Goal: Task Accomplishment & Management: Use online tool/utility

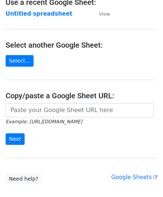
scroll to position [75, 0]
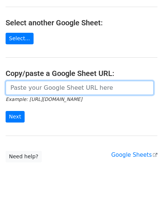
click at [36, 81] on input "url" at bounding box center [80, 88] width 148 height 14
paste input "https://docs.google.com/spreadsheets/d/1JN6AqD33CSws6_hpbAkfuuJpcWRUrNoKWKOVeW2…"
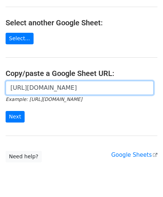
scroll to position [0, 172]
type input "https://docs.google.com/spreadsheets/d/1JN6AqD33CSws6_hpbAkfuuJpcWRUrNoKWKOVeW2…"
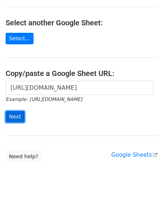
click at [18, 113] on input "Next" at bounding box center [15, 117] width 19 height 12
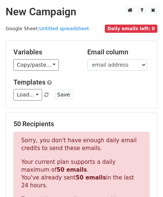
scroll to position [252, 0]
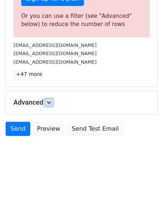
click at [51, 102] on icon at bounding box center [49, 102] width 4 height 4
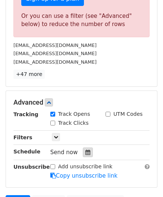
click at [85, 151] on icon at bounding box center [87, 152] width 5 height 5
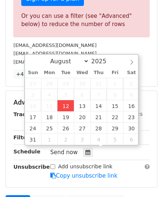
type input "[DATE] 12:00"
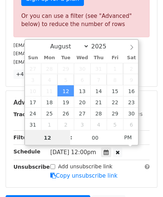
paste input "4"
type input "4"
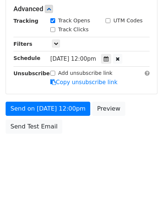
type input "[DATE] 16:00"
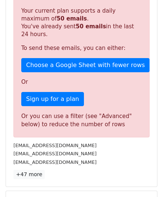
scroll to position [342, 0]
